Goal: Task Accomplishment & Management: Manage account settings

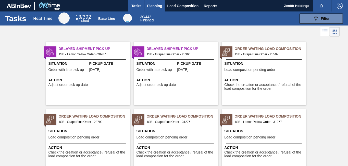
click at [151, 4] on span "Planning" at bounding box center [154, 6] width 15 height 6
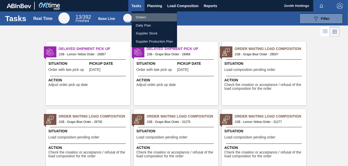
click at [140, 17] on li "Orders" at bounding box center [154, 17] width 45 height 8
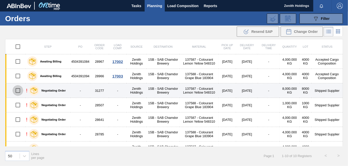
click at [16, 90] on input "checkbox" at bounding box center [18, 90] width 11 height 11
checkbox input "false"
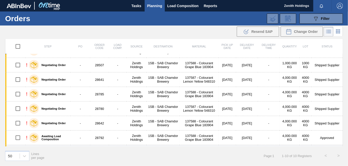
scroll to position [52, 0]
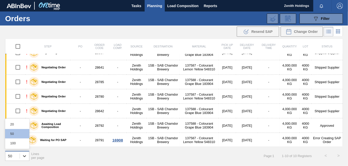
click at [23, 156] on icon at bounding box center [24, 156] width 5 height 5
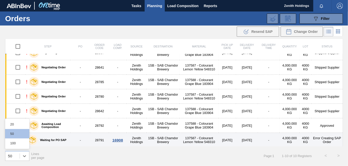
click at [15, 142] on div "100" at bounding box center [17, 143] width 24 height 9
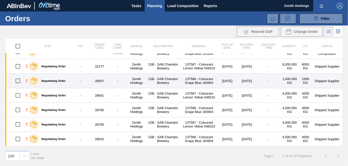
scroll to position [0, 0]
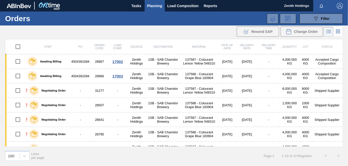
click at [330, 32] on icon at bounding box center [329, 32] width 6 height 6
click at [338, 30] on icon at bounding box center [338, 29] width 1 height 1
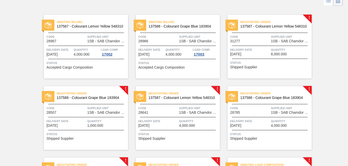
scroll to position [23, 0]
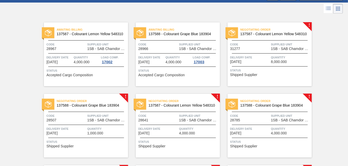
click at [329, 6] on icon at bounding box center [328, 8] width 6 height 6
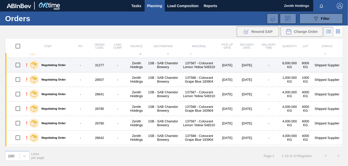
scroll to position [0, 0]
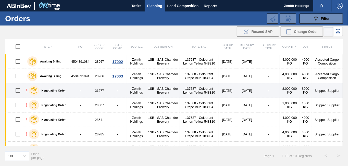
click at [18, 90] on input "checkbox" at bounding box center [18, 90] width 11 height 11
checkbox input "true"
